Goal: Task Accomplishment & Management: Complete application form

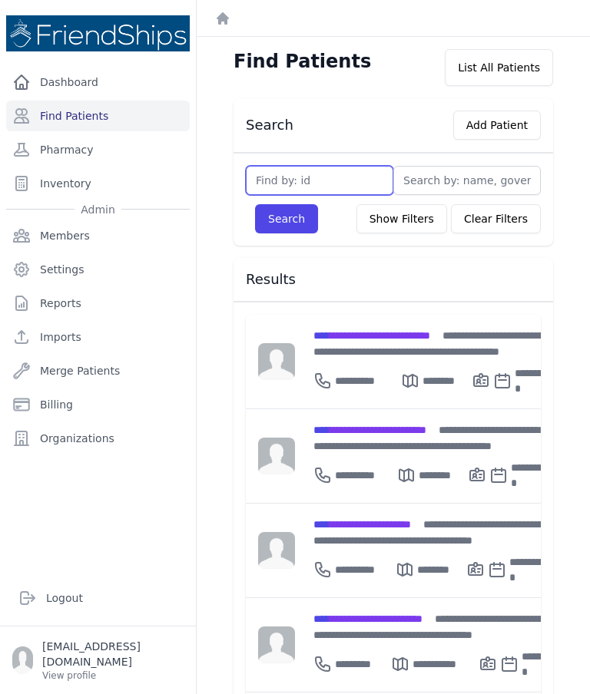
click at [320, 171] on input "text" at bounding box center [319, 180] width 147 height 29
type input "729"
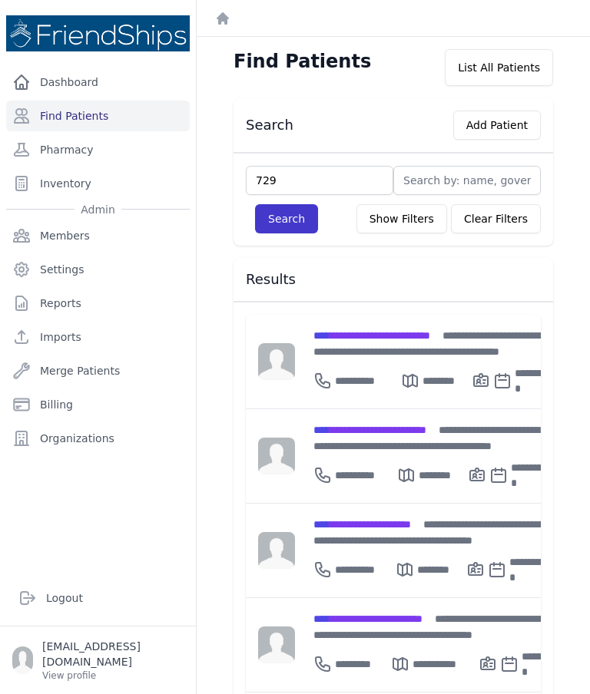
click at [289, 233] on button "Search" at bounding box center [286, 218] width 63 height 29
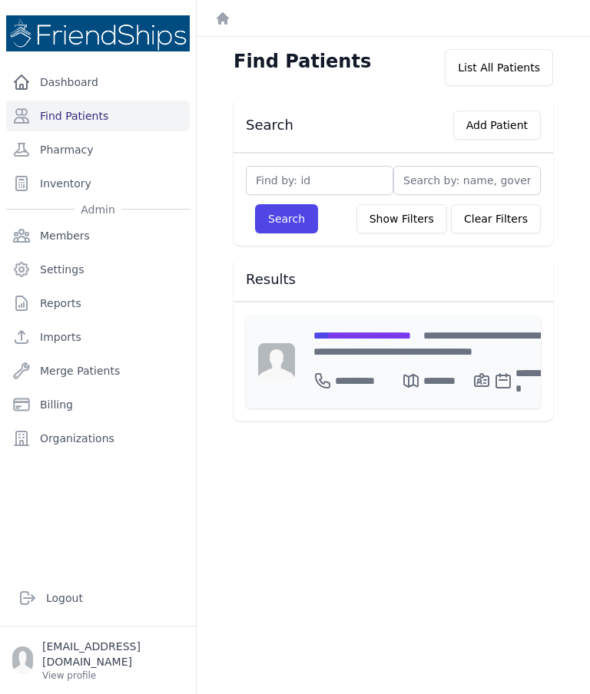
click at [411, 330] on span "**********" at bounding box center [362, 335] width 98 height 11
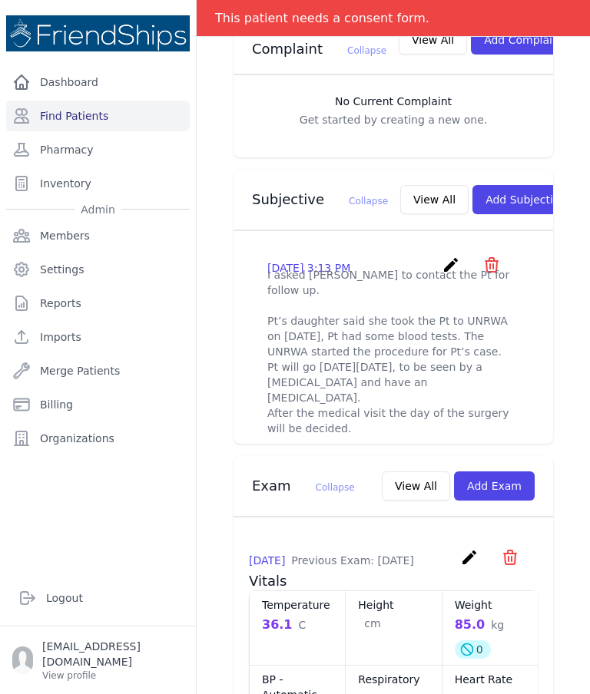
scroll to position [459, 0]
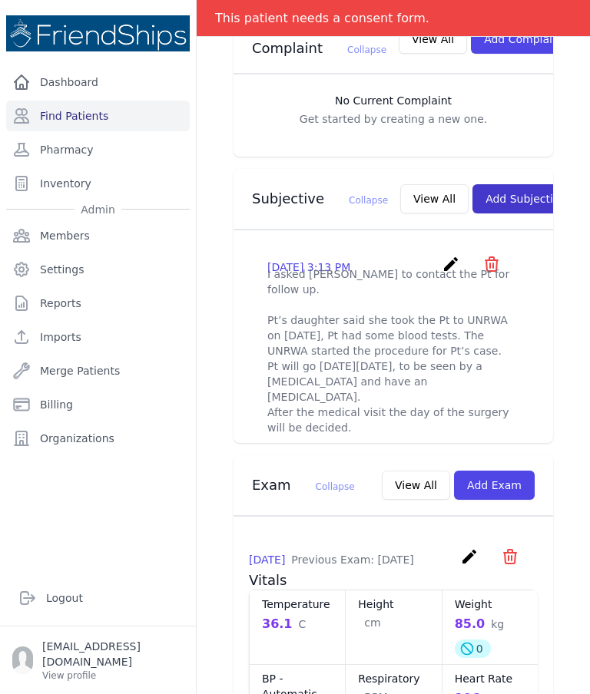
click at [493, 184] on button "Add Subjective" at bounding box center [525, 198] width 107 height 29
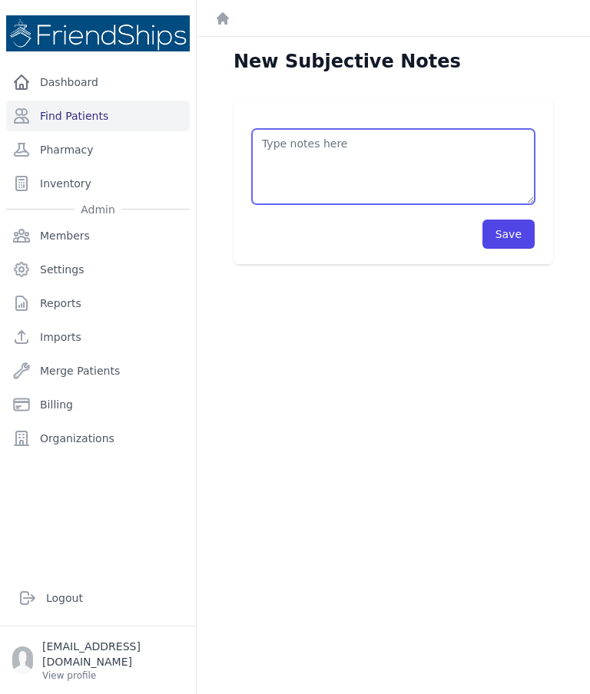
click at [451, 146] on textarea at bounding box center [393, 166] width 283 height 75
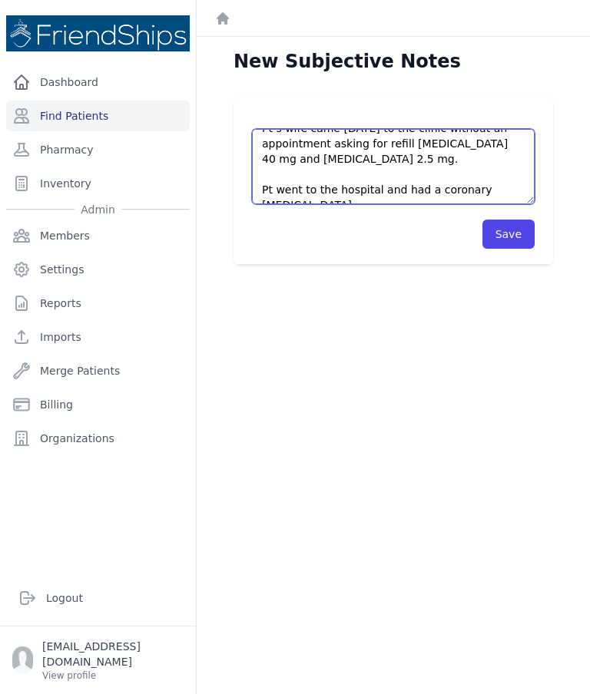
scroll to position [24, 0]
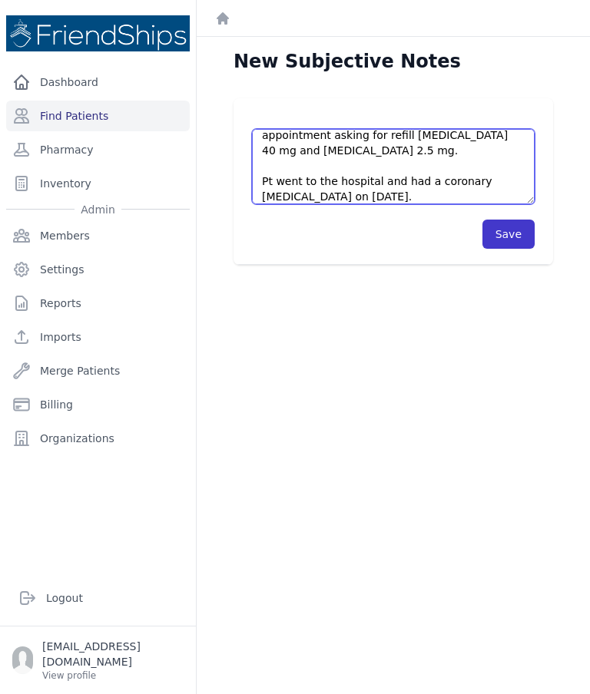
type textarea "Pt’s wife came [DATE] to the clinic without an appointment asking for refill [M…"
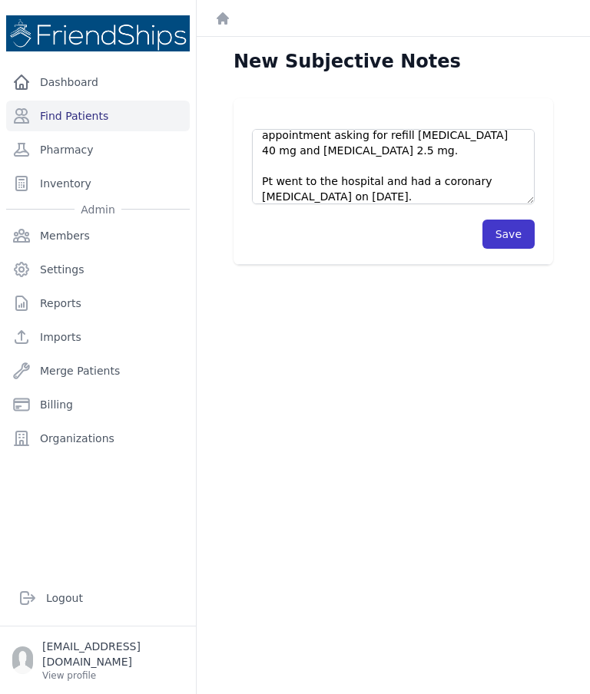
click at [511, 246] on button "Save" at bounding box center [508, 234] width 52 height 29
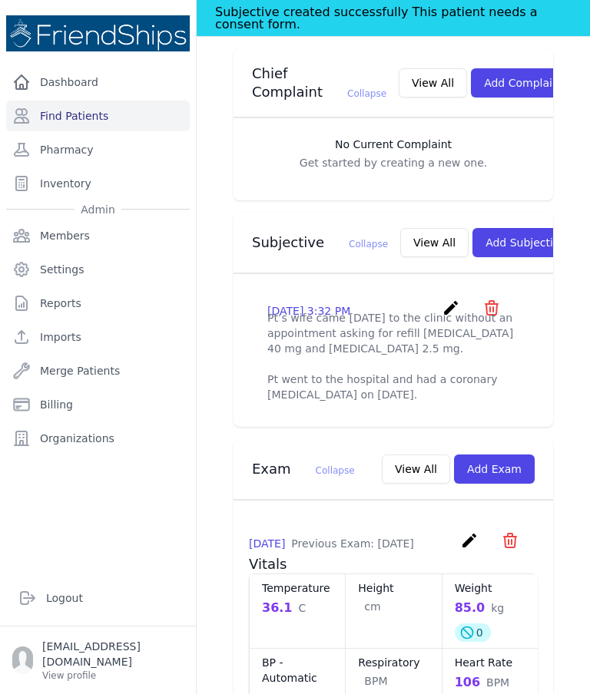
scroll to position [452, 0]
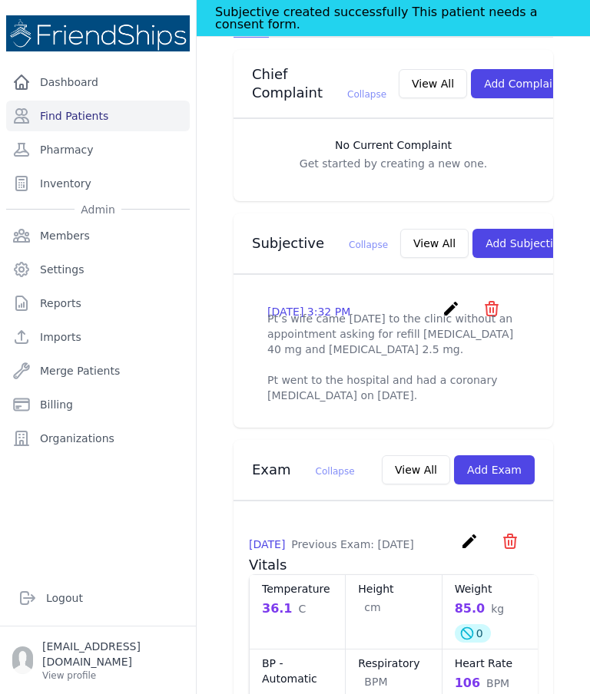
click at [447, 307] on link "create" at bounding box center [453, 314] width 22 height 15
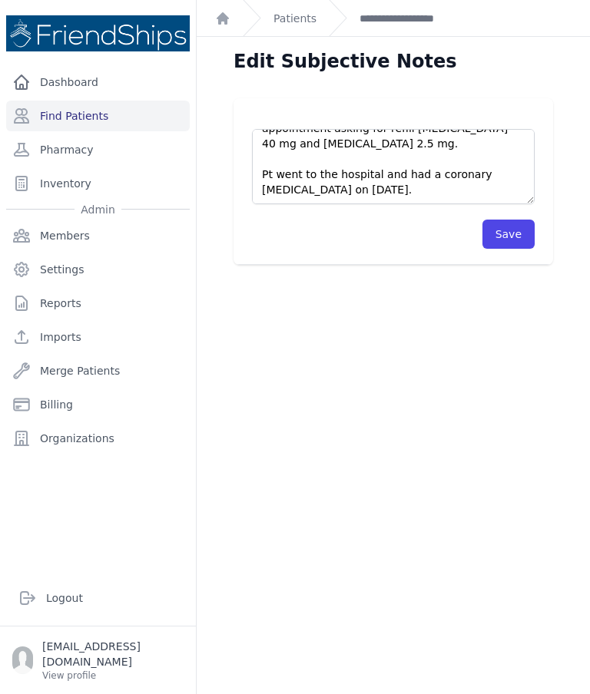
scroll to position [31, 0]
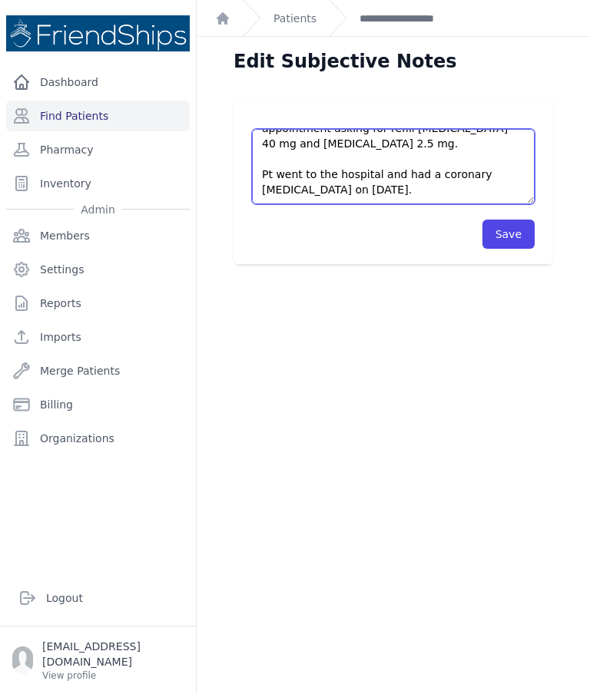
click at [440, 190] on textarea "Pt’s wife came [DATE] to the clinic without an appointment asking for refill [M…" at bounding box center [393, 166] width 283 height 75
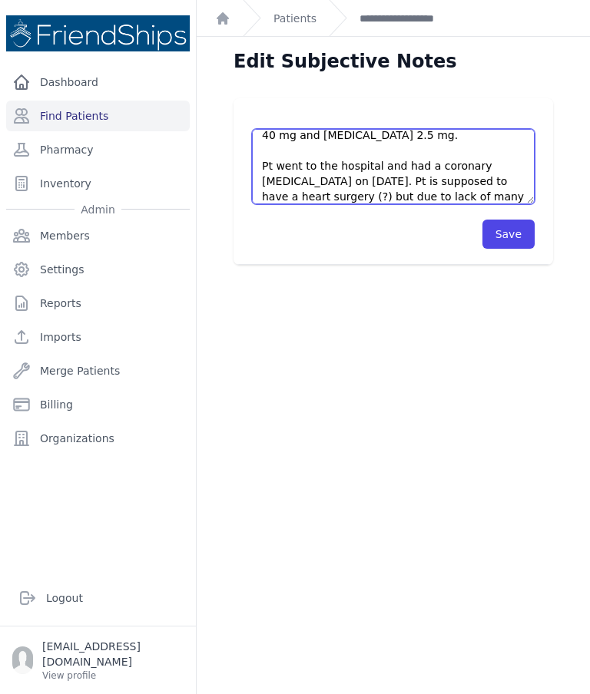
scroll to position [61, 0]
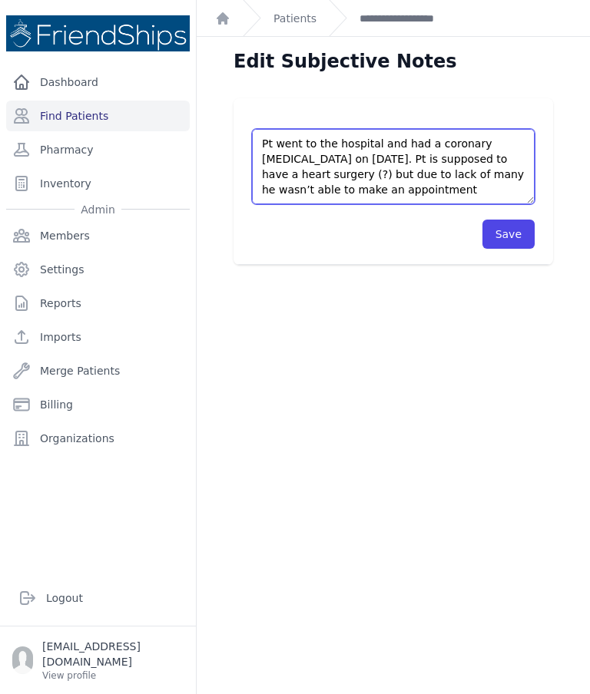
click at [489, 175] on textarea "Pt’s wife came [DATE] to the clinic without an appointment asking for refill [M…" at bounding box center [393, 166] width 283 height 75
click at [459, 194] on textarea "Pt’s wife came [DATE] to the clinic without an appointment asking for refill [M…" at bounding box center [393, 166] width 283 height 75
click at [285, 193] on textarea "Pt’s wife came [DATE] to the clinic without an appointment asking for refill [M…" at bounding box center [393, 166] width 283 height 75
click at [456, 191] on textarea "Pt’s wife came [DATE] to the clinic without an appointment asking for refill [M…" at bounding box center [393, 166] width 283 height 75
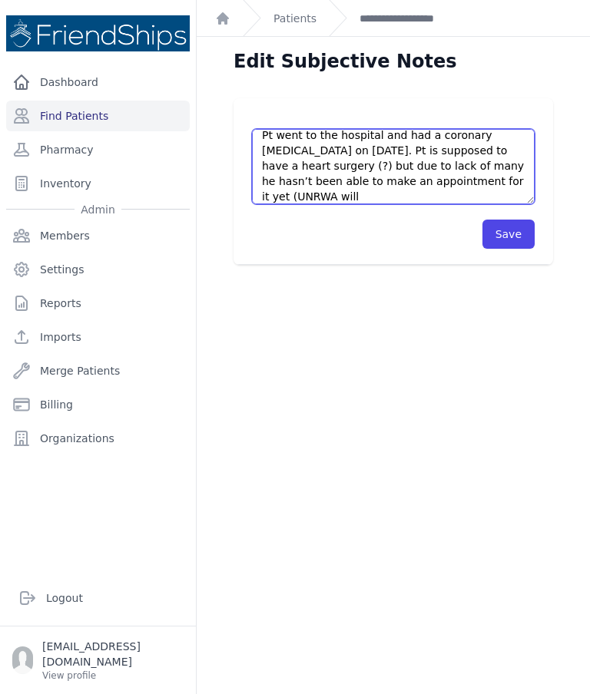
click at [485, 179] on textarea "Pt’s wife came [DATE] to the clinic without an appointment asking for refill [M…" at bounding box center [393, 166] width 283 height 75
click at [499, 197] on textarea "Pt’s wife came [DATE] to the clinic without an appointment asking for refill [M…" at bounding box center [393, 166] width 283 height 75
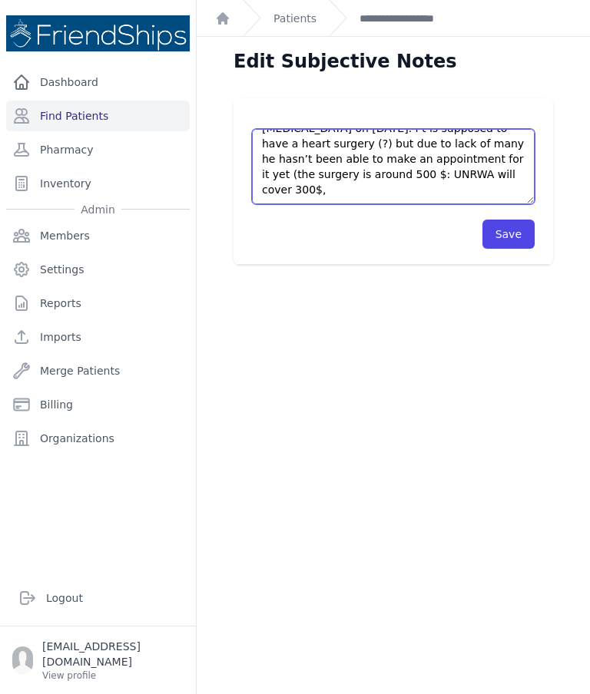
click at [465, 151] on textarea "Pt’s wife came [DATE] to the clinic without an appointment asking for refill [M…" at bounding box center [393, 166] width 283 height 75
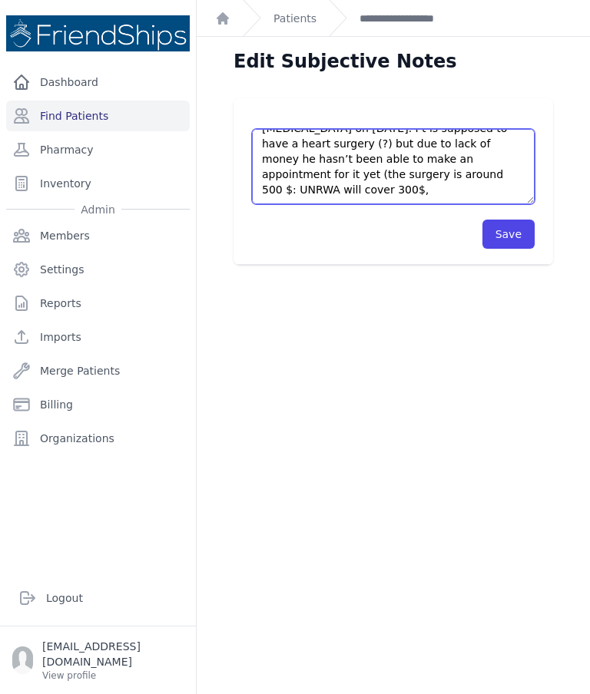
click at [344, 190] on textarea "Pt’s wife came [DATE] to the clinic without an appointment asking for refill [M…" at bounding box center [393, 166] width 283 height 75
click at [330, 177] on textarea "Pt’s wife came [DATE] to the clinic without an appointment asking for refill [M…" at bounding box center [393, 166] width 283 height 75
click at [332, 169] on textarea "Pt’s wife came [DATE] to the clinic without an appointment asking for refill [M…" at bounding box center [393, 166] width 283 height 75
click at [336, 172] on textarea "Pt’s wife came [DATE] to the clinic without an appointment asking for refill [M…" at bounding box center [393, 166] width 283 height 75
type textarea "Pt’s wife came [DATE] to the clinic without an appointment asking for refill [M…"
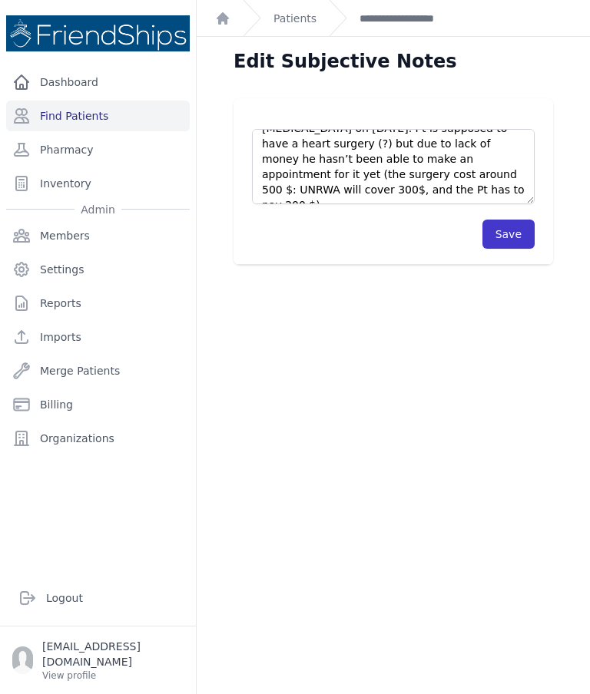
click at [512, 233] on button "Save" at bounding box center [508, 234] width 52 height 29
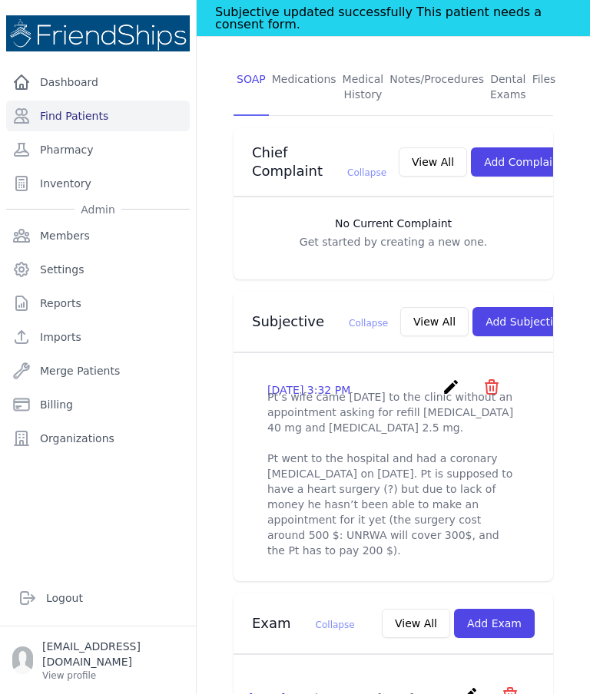
scroll to position [373, 0]
click at [459, 379] on icon "create" at bounding box center [451, 388] width 18 height 18
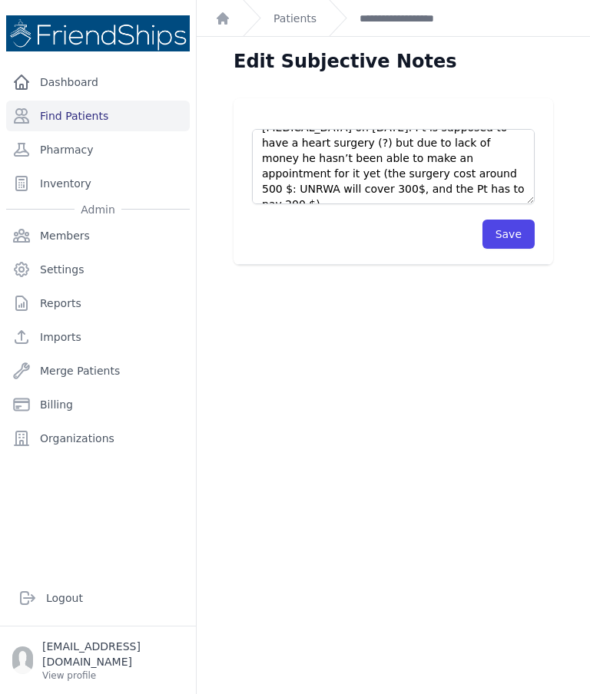
scroll to position [92, 0]
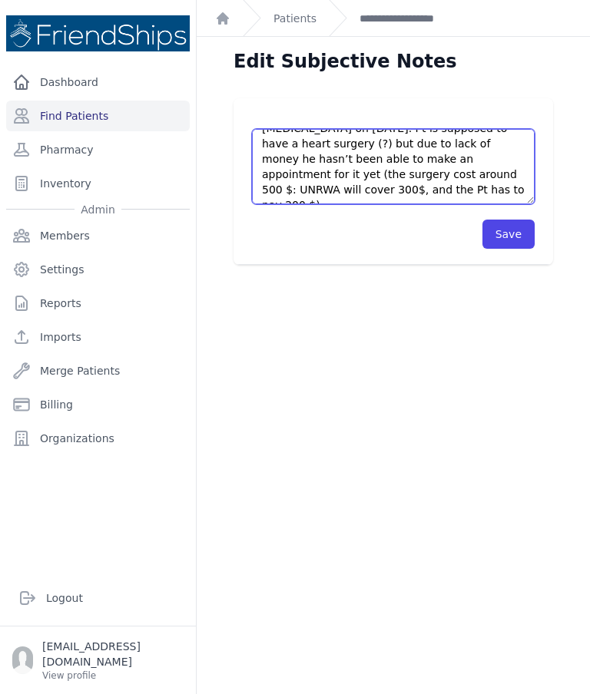
click at [460, 193] on textarea "Pt’s wife came [DATE] to the clinic without an appointment asking for refill [M…" at bounding box center [393, 166] width 283 height 75
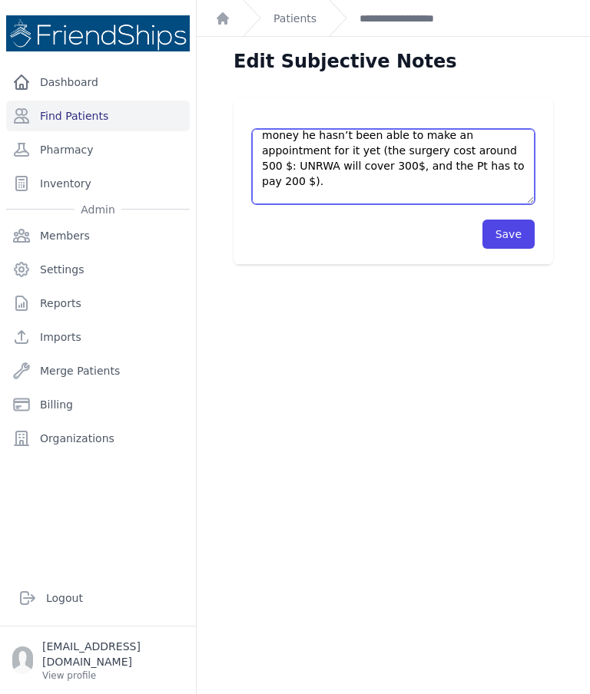
scroll to position [116, 0]
type textarea "Pt’s wife came [DATE] to the clinic without an appointment asking for refill [M…"
click at [527, 239] on button "Save" at bounding box center [508, 234] width 52 height 29
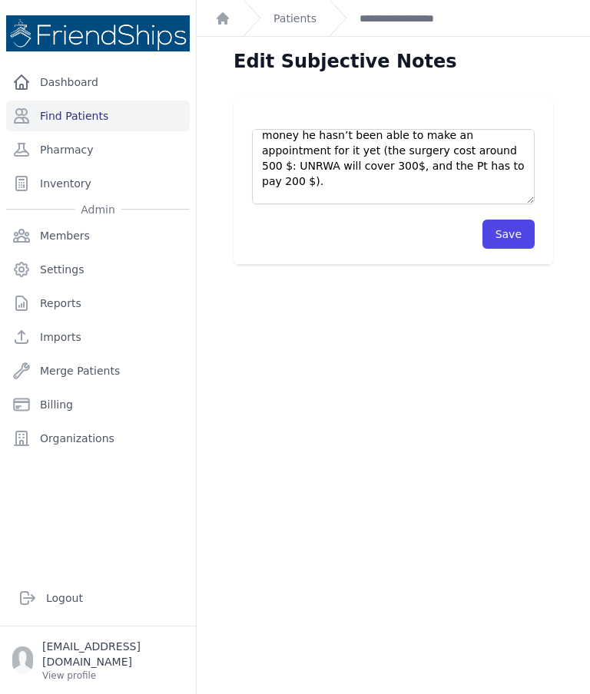
click at [542, 257] on div "Pt’s wife came [DATE] to the clinic without an appointment asking for refill [M…" at bounding box center [394, 181] width 320 height 167
click at [509, 237] on button "Save" at bounding box center [508, 234] width 52 height 29
click at [499, 237] on button "Save" at bounding box center [508, 234] width 52 height 29
